Goal: Check status

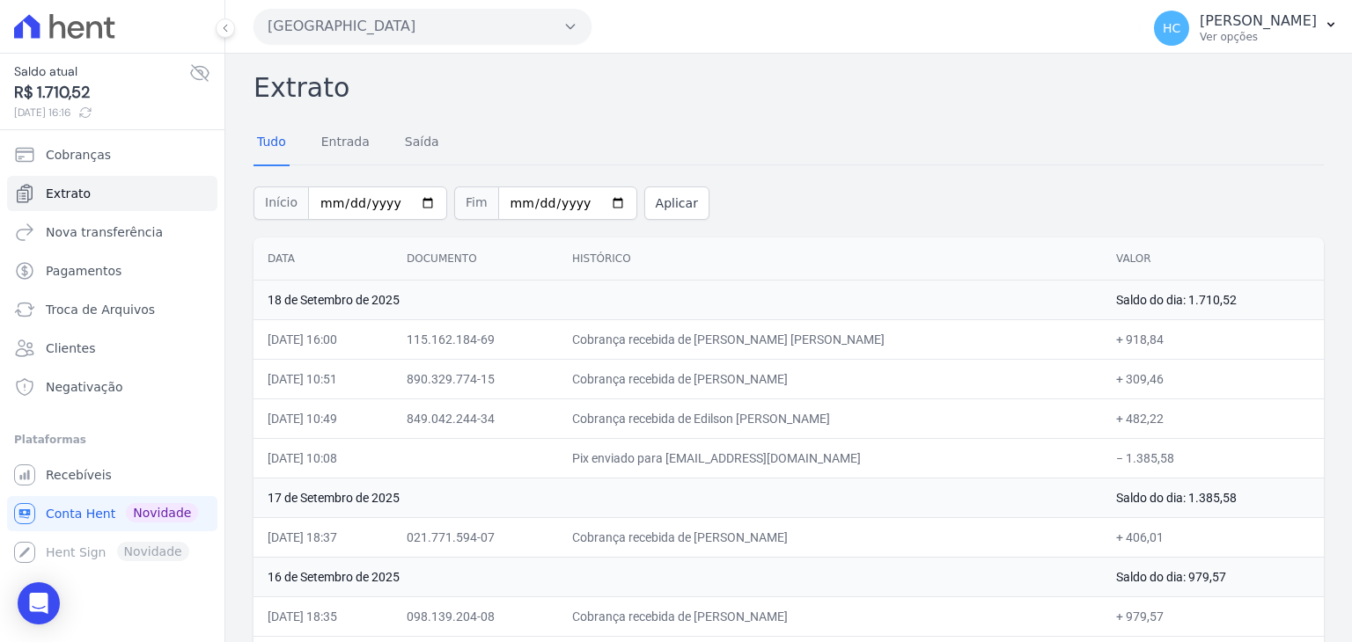
click at [856, 155] on div "Tudo Entrada [GEOGRAPHIC_DATA]" at bounding box center [788, 142] width 1070 height 43
